Goal: Task Accomplishment & Management: Manage account settings

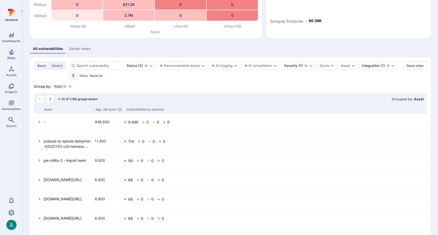
scroll to position [60, 0]
click at [169, 83] on section "basic query Status ( 3 ) Recommended status AI triaging AI remediation Severity…" at bounding box center [230, 183] width 401 height 253
click at [75, 46] on div "Saved views" at bounding box center [80, 48] width 22 height 5
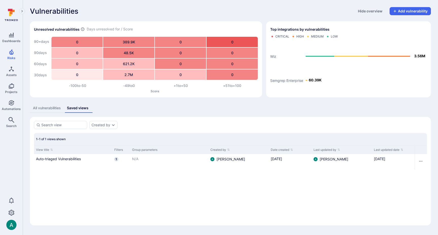
click at [47, 106] on div "All vulnerabilities" at bounding box center [47, 108] width 28 height 5
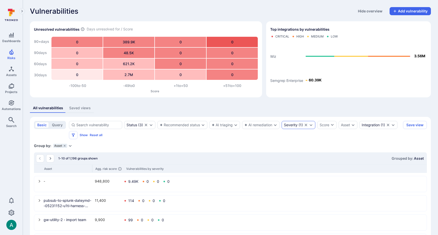
click at [291, 126] on div "Severity" at bounding box center [291, 125] width 14 height 4
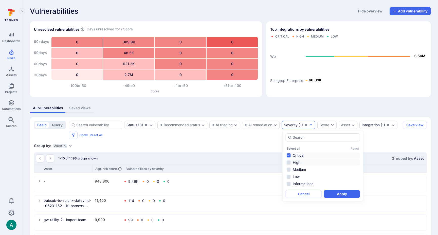
click at [289, 163] on li "High" at bounding box center [323, 163] width 75 height 6
click at [352, 196] on button "Apply" at bounding box center [342, 194] width 36 height 8
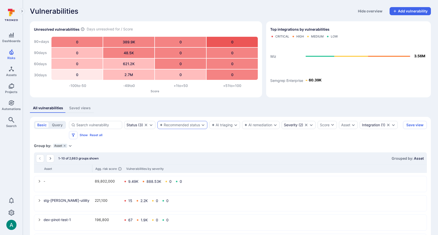
click at [175, 125] on div "Recommended status" at bounding box center [180, 125] width 40 height 4
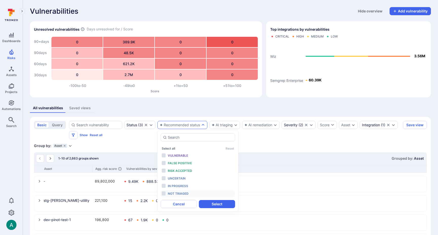
click at [186, 193] on span "Not triaged" at bounding box center [178, 194] width 21 height 4
click at [217, 205] on button "Select" at bounding box center [217, 204] width 36 height 8
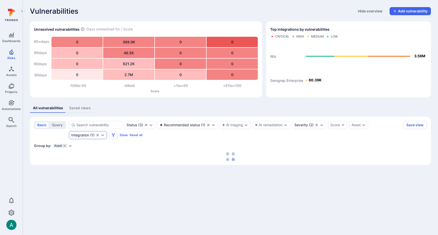
click at [84, 133] on div "Integration" at bounding box center [80, 135] width 18 height 4
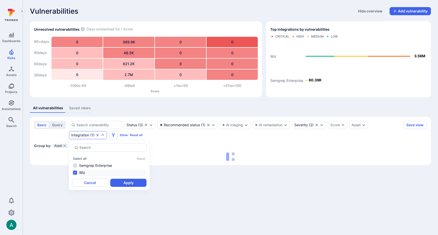
scroll to position [0, 0]
click at [76, 174] on li "Wiz" at bounding box center [109, 173] width 75 height 6
click at [136, 184] on button "Apply" at bounding box center [128, 183] width 36 height 8
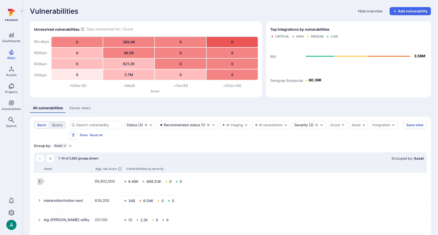
click at [39, 182] on icon "select group" at bounding box center [40, 181] width 4 height 4
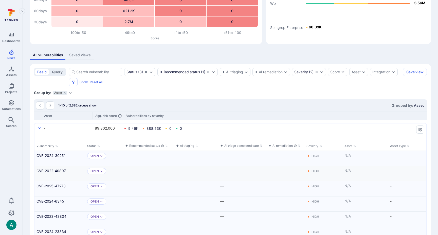
scroll to position [57, 0]
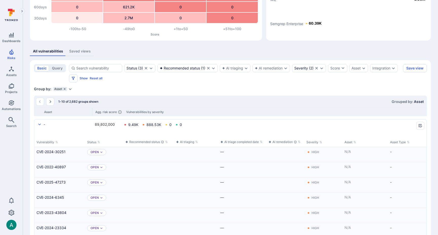
click at [65, 89] on icon "grouping parameters" at bounding box center [65, 89] width 2 height 2
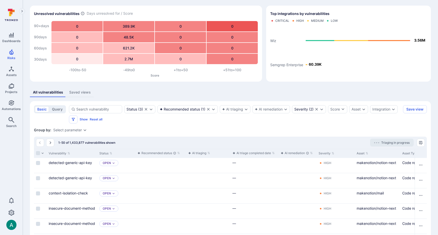
scroll to position [14, 0]
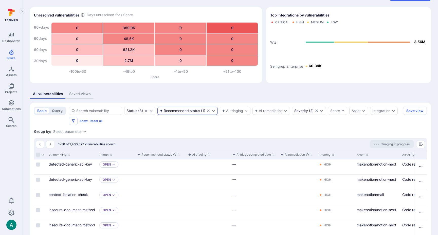
click at [188, 111] on div "Recommended status" at bounding box center [180, 111] width 40 height 4
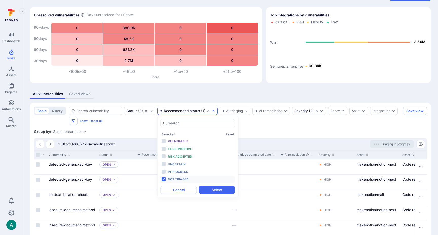
click at [204, 92] on div "All vulnerabilities Saved views" at bounding box center [230, 93] width 401 height 9
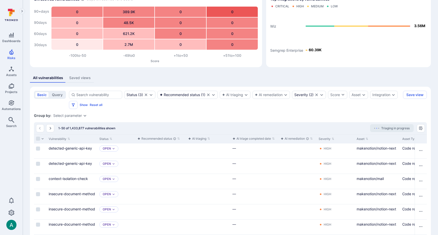
scroll to position [19, 0]
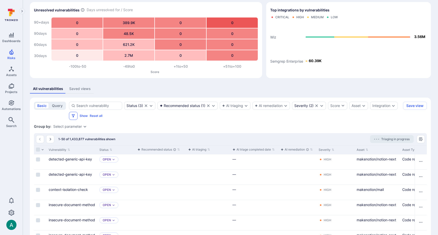
click at [71, 116] on icon "Filters" at bounding box center [73, 116] width 4 height 4
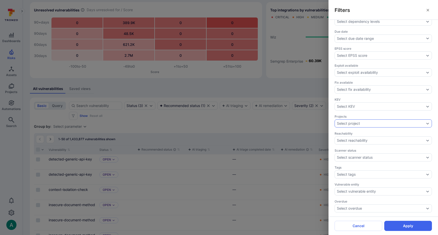
scroll to position [130, 0]
click at [287, 80] on div "Filters Triaging confidence Select triaging confidence Assignee Select assignee…" at bounding box center [219, 117] width 438 height 235
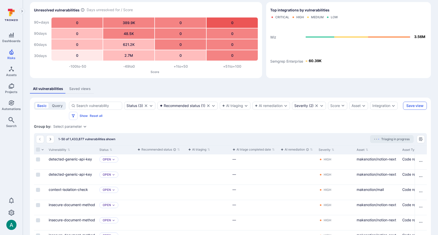
click at [419, 104] on button "Save view" at bounding box center [415, 106] width 24 height 8
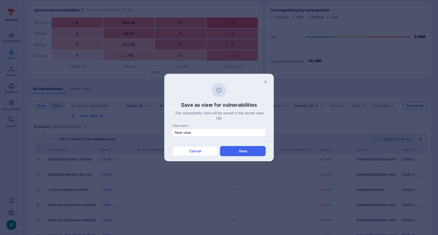
scroll to position [18, 0]
click at [203, 134] on input "New view" at bounding box center [219, 132] width 89 height 5
type input "Suggested for Triaging"
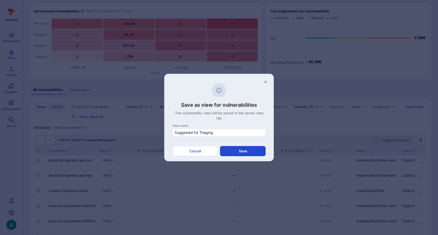
click at [231, 151] on button "Save" at bounding box center [243, 151] width 46 height 10
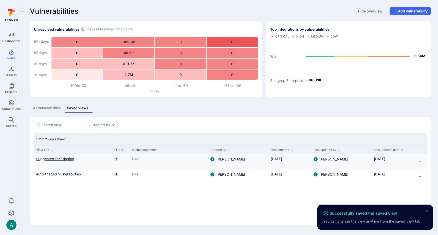
click at [66, 158] on link "Suggested for Triaging" at bounding box center [73, 158] width 74 height 5
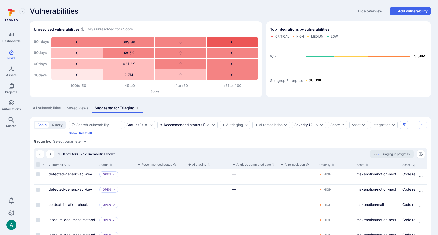
drag, startPoint x: 368, startPoint y: 135, endPoint x: 381, endPoint y: 132, distance: 13.6
click at [370, 134] on div "Status ( 3 ) Recommended status ( 1 ) AI triaging AI remediation Severity ( 2 )…" at bounding box center [243, 128] width 348 height 14
click at [405, 124] on icon "Filters" at bounding box center [404, 125] width 3 height 3
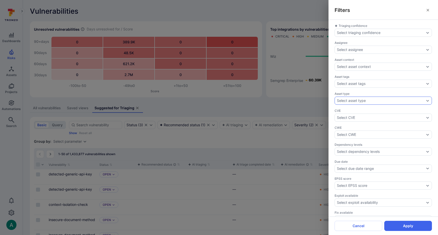
click at [345, 97] on div "Select asset type" at bounding box center [383, 101] width 97 height 8
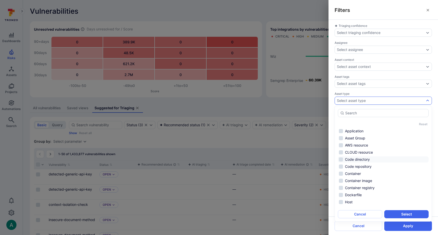
click at [376, 161] on li "Code directory" at bounding box center [383, 160] width 91 height 6
click at [378, 167] on li "Code repository" at bounding box center [383, 167] width 91 height 6
click at [415, 215] on button "Select" at bounding box center [407, 214] width 44 height 8
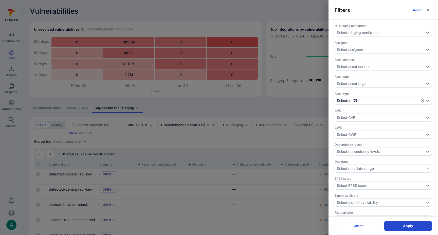
click at [415, 226] on button "Apply" at bounding box center [409, 226] width 48 height 10
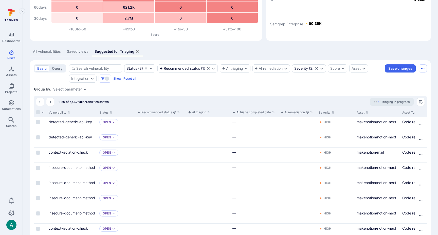
scroll to position [57, 0]
click at [422, 102] on icon "Manage columns" at bounding box center [421, 101] width 4 height 4
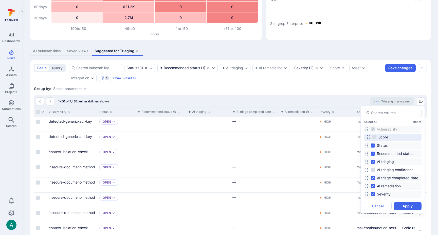
drag, startPoint x: 366, startPoint y: 186, endPoint x: 367, endPoint y: 138, distance: 49.0
click at [367, 138] on icon at bounding box center [369, 137] width 4 height 4
click at [374, 139] on input "Score" at bounding box center [373, 137] width 4 height 4
checkbox input "true"
click at [375, 178] on input "AI triage completed date" at bounding box center [373, 178] width 4 height 4
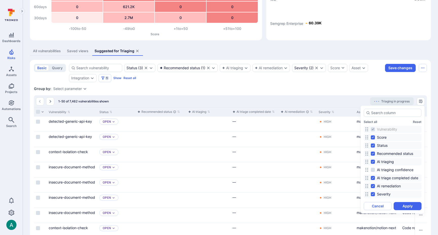
checkbox input "false"
click at [374, 186] on input "AI remediation" at bounding box center [373, 186] width 4 height 4
checkbox input "false"
click at [408, 206] on button "Apply" at bounding box center [408, 206] width 28 height 8
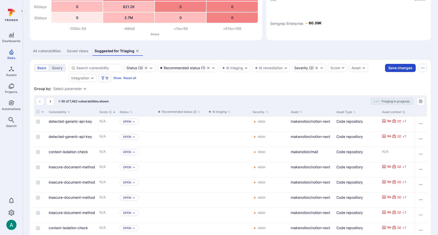
click at [397, 67] on button "Save changes" at bounding box center [400, 68] width 31 height 8
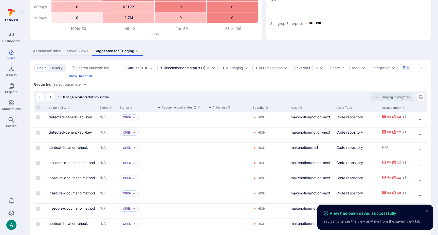
click at [68, 51] on div "Saved views" at bounding box center [78, 50] width 22 height 5
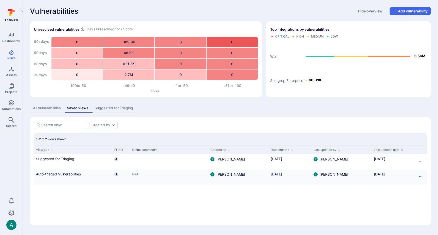
click at [61, 174] on link "Auto-triaged Vulnerabilities" at bounding box center [73, 174] width 74 height 5
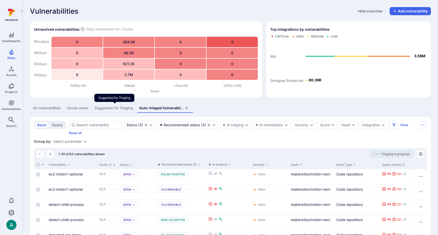
click at [107, 109] on div "Suggested for Triaging" at bounding box center [114, 108] width 39 height 5
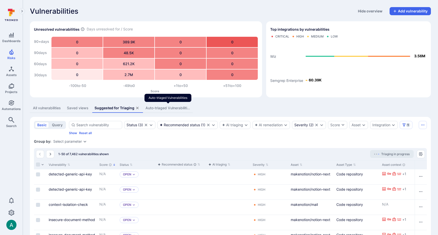
click at [164, 107] on div "Auto-triaged Vulnerabilities" at bounding box center [168, 108] width 44 height 5
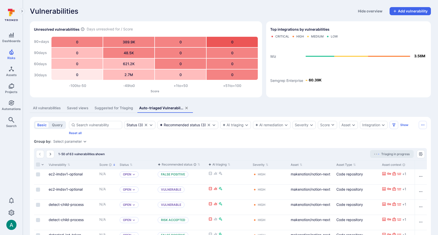
click at [110, 108] on div "Suggested for Triaging" at bounding box center [114, 108] width 39 height 5
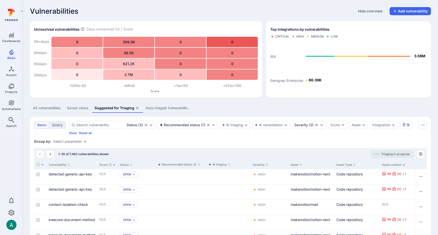
click at [81, 107] on div "Saved views" at bounding box center [78, 108] width 22 height 5
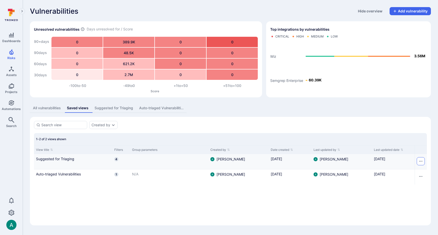
click at [422, 161] on icon "Row actions menu" at bounding box center [421, 161] width 4 height 4
click at [416, 175] on li "Rename" at bounding box center [413, 173] width 15 height 6
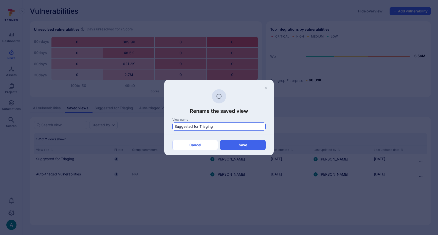
click at [174, 126] on div "Suggested for Triaging" at bounding box center [219, 127] width 93 height 8
click at [175, 126] on input "Suggested for Triaging" at bounding box center [219, 126] width 89 height 5
click at [176, 126] on input "Suggested for Triaging" at bounding box center [219, 126] width 89 height 5
click at [175, 126] on input "Suggested for Triaging" at bounding box center [219, 126] width 89 height 5
type input "1. Suggested for Triaging"
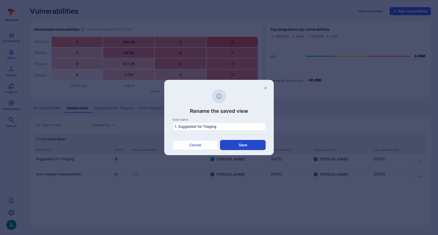
click at [237, 145] on button "Save" at bounding box center [243, 145] width 46 height 10
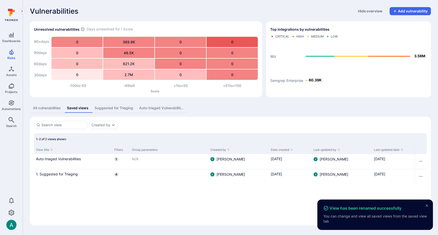
click at [46, 106] on div "All vulnerabilities" at bounding box center [47, 108] width 28 height 5
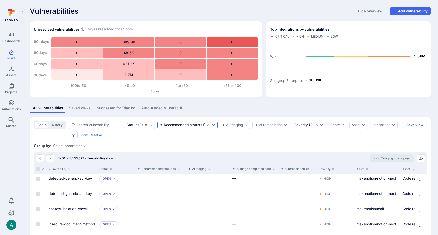
drag, startPoint x: 190, startPoint y: 141, endPoint x: 187, endPoint y: 127, distance: 13.9
click at [186, 126] on div "Recommended status" at bounding box center [180, 125] width 40 height 4
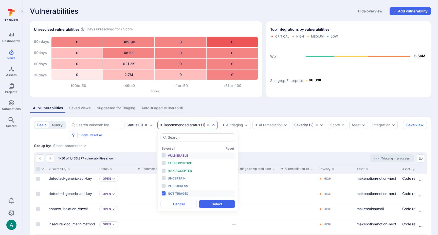
click at [185, 155] on span "Vulnerable" at bounding box center [178, 156] width 20 height 4
click at [184, 193] on span "Not triaged" at bounding box center [178, 194] width 21 height 4
click at [212, 207] on button "Select" at bounding box center [217, 204] width 36 height 8
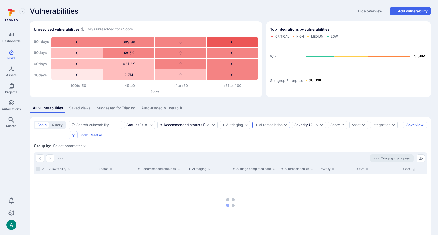
click at [280, 125] on div "AI remediation" at bounding box center [269, 125] width 28 height 4
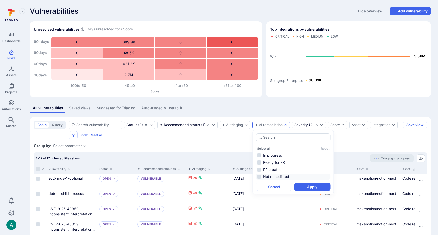
click at [294, 177] on li "Not remediated" at bounding box center [293, 177] width 75 height 6
click at [313, 189] on button "Apply" at bounding box center [313, 187] width 36 height 8
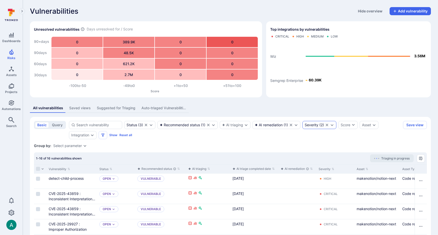
click at [329, 125] on icon "Clear selection" at bounding box center [327, 125] width 4 height 4
click at [420, 127] on button "Save view" at bounding box center [415, 125] width 24 height 8
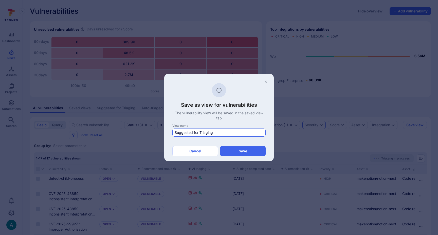
click at [201, 131] on input "Suggested for Triaging" at bounding box center [219, 132] width 89 height 5
type input "2. Suggested for Remediation"
click at [241, 149] on button "Save" at bounding box center [243, 151] width 46 height 10
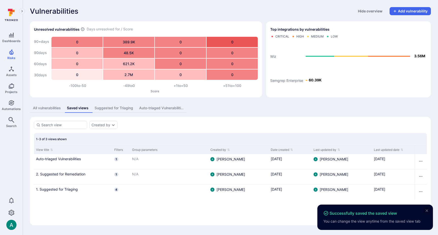
click at [427, 210] on icon "close" at bounding box center [427, 211] width 3 height 3
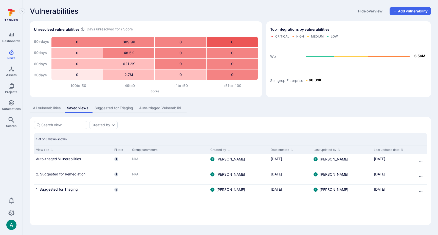
click at [49, 107] on div "All vulnerabilities" at bounding box center [47, 108] width 28 height 5
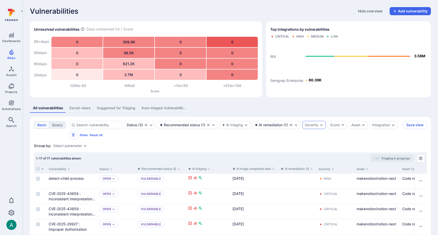
click at [72, 108] on div "Saved views" at bounding box center [80, 108] width 22 height 5
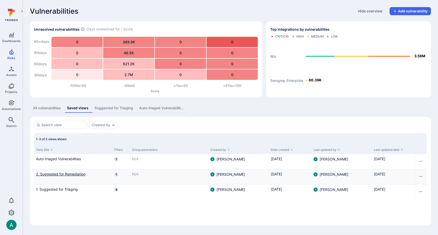
click at [65, 174] on link "2. Suggested for Remediation" at bounding box center [73, 174] width 74 height 5
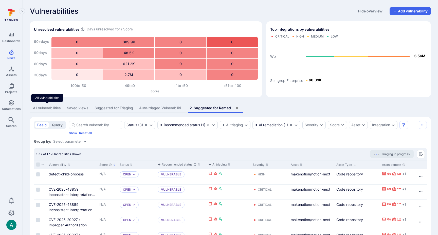
click at [48, 109] on div "All vulnerabilities" at bounding box center [47, 108] width 28 height 5
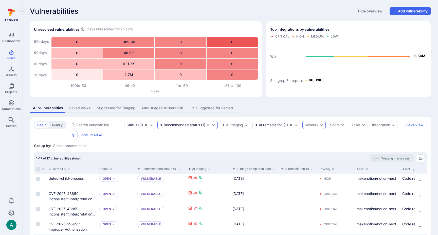
click at [195, 125] on div "Recommended status" at bounding box center [180, 125] width 40 height 4
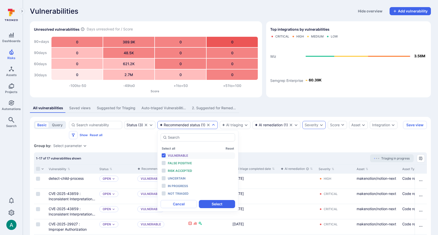
click at [187, 156] on span "Vulnerable" at bounding box center [178, 156] width 20 height 4
click at [226, 206] on button "Select" at bounding box center [217, 204] width 36 height 8
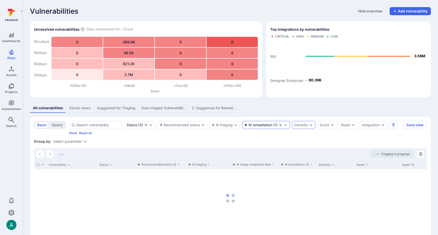
click at [275, 124] on div "AI remediation ( 1 )" at bounding box center [261, 125] width 33 height 4
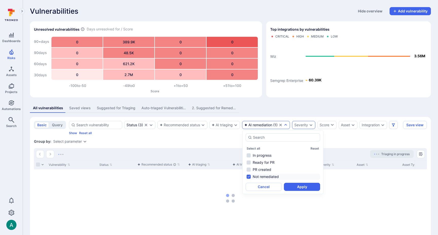
click at [269, 176] on li "Not remediated" at bounding box center [283, 177] width 75 height 6
click at [272, 163] on li "Ready for PR" at bounding box center [283, 163] width 75 height 6
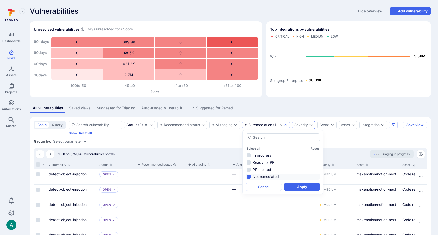
click at [282, 170] on li "PR created" at bounding box center [283, 170] width 75 height 6
click at [278, 177] on li "Not remediated" at bounding box center [283, 177] width 75 height 6
click at [277, 163] on li "Ready for PR" at bounding box center [283, 163] width 75 height 6
click at [296, 187] on button "Apply" at bounding box center [302, 187] width 36 height 8
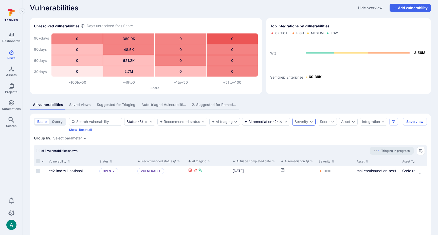
scroll to position [2, 0]
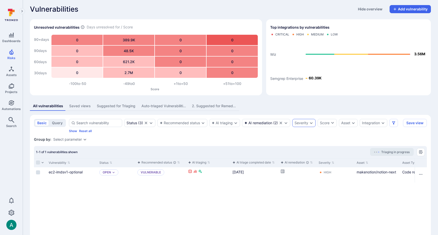
click at [278, 136] on section "basic query Status ( 3 ) Recommended status AI triaging AI remediation ( 2 ) Se…" at bounding box center [230, 177] width 401 height 124
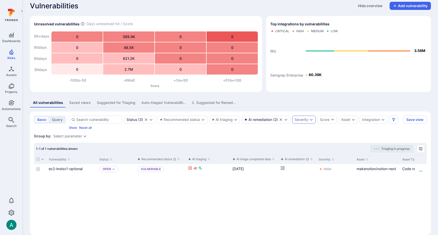
scroll to position [5, 0]
click at [414, 121] on button "Save view" at bounding box center [415, 120] width 24 height 8
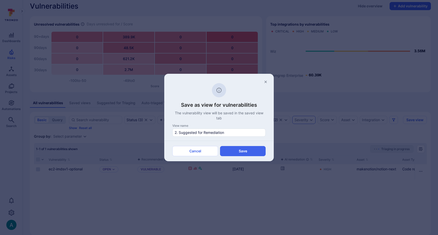
scroll to position [5, 0]
click at [174, 132] on div "2. Suggested for Remediation" at bounding box center [219, 133] width 93 height 8
click at [175, 132] on input "2. Suggested for Remediation" at bounding box center [219, 132] width 89 height 5
click at [195, 151] on button "Cancel" at bounding box center [196, 151] width 46 height 10
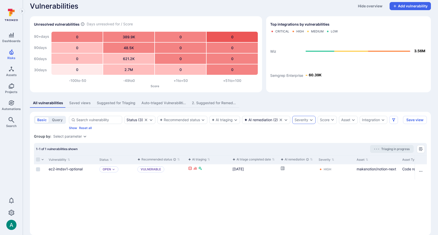
scroll to position [6, 0]
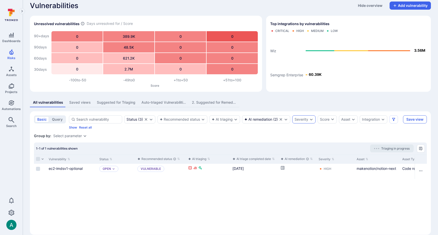
click at [413, 120] on button "Save view" at bounding box center [415, 119] width 24 height 8
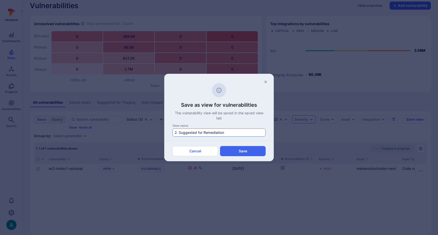
click at [207, 133] on input "2. Suggested for Remediation" at bounding box center [219, 132] width 89 height 5
type input "3. Ready for ticketing"
click at [238, 149] on button "Save" at bounding box center [243, 151] width 46 height 10
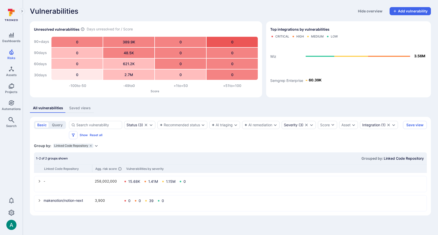
click at [266, 143] on section "basic query Status ( 3 ) Recommended status AI triaging AI remediation Severity…" at bounding box center [230, 166] width 401 height 99
click at [13, 84] on icon "Projects" at bounding box center [11, 86] width 6 height 6
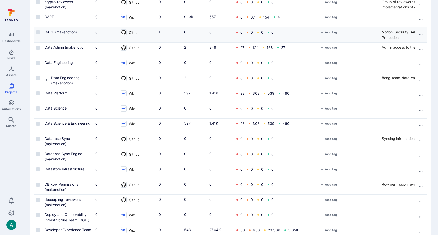
scroll to position [336, 0]
click at [60, 91] on link "Data Platform" at bounding box center [56, 93] width 23 height 4
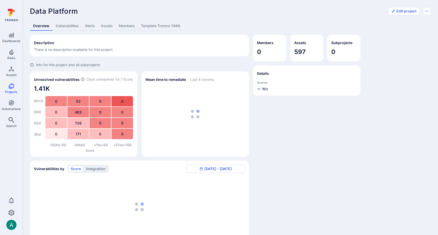
click at [166, 26] on link "Template Tromzo YAML" at bounding box center [161, 25] width 46 height 9
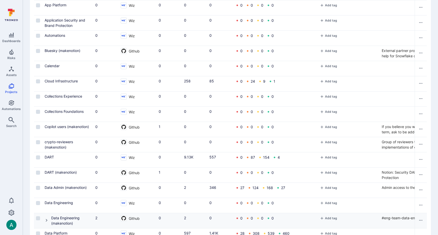
scroll to position [194, 0]
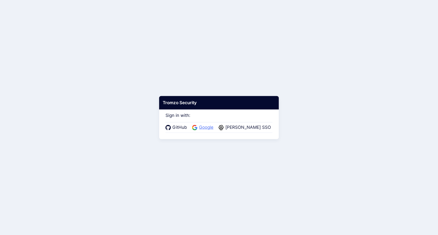
click at [210, 128] on span "Google" at bounding box center [207, 127] width 18 height 7
